Goal: Check status: Check status

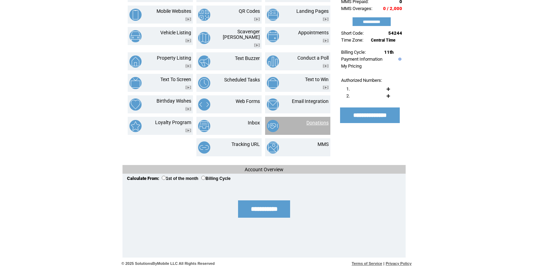
scroll to position [90, 0]
click at [309, 126] on link "Donations" at bounding box center [317, 123] width 22 height 6
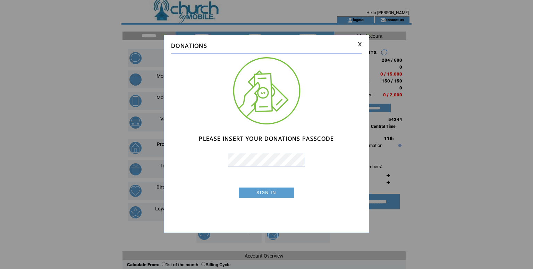
scroll to position [5, 0]
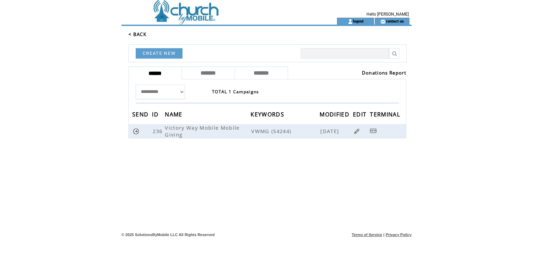
click at [374, 76] on link "Donations Report" at bounding box center [384, 73] width 44 height 6
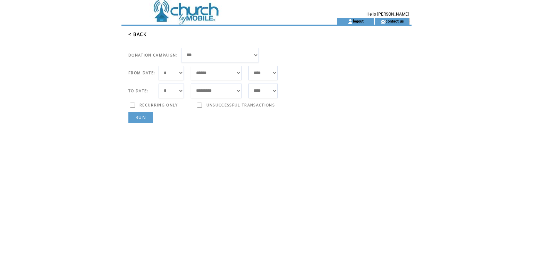
select select "*"
select select "***"
click at [146, 123] on link "RUN" at bounding box center [140, 117] width 25 height 10
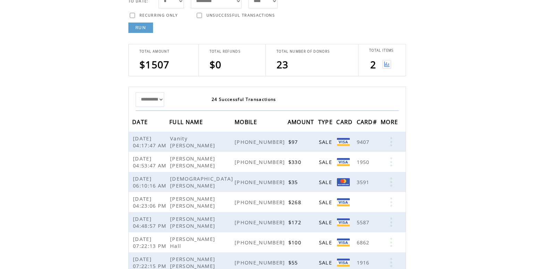
scroll to position [93, 0]
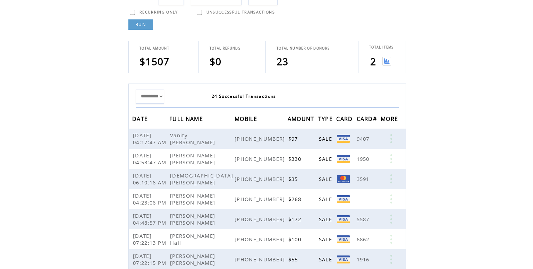
click at [386, 66] on img at bounding box center [386, 61] width 9 height 9
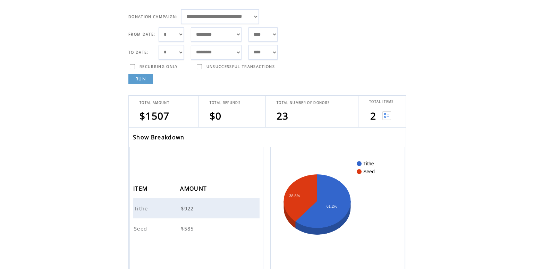
scroll to position [38, 0]
